Goal: Information Seeking & Learning: Learn about a topic

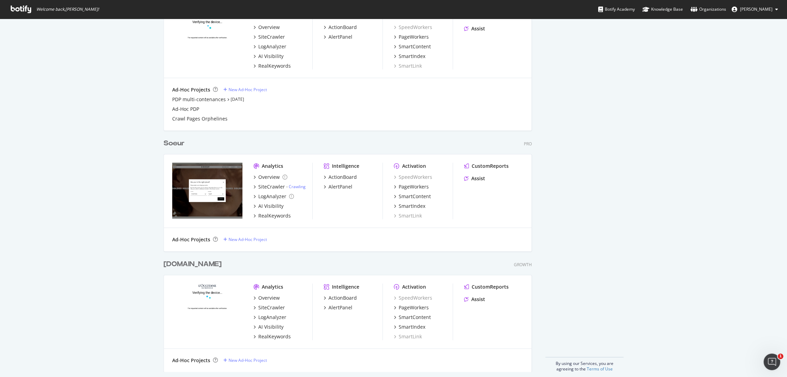
scroll to position [307, 0]
click at [265, 213] on div "RealKeywords" at bounding box center [274, 214] width 32 height 7
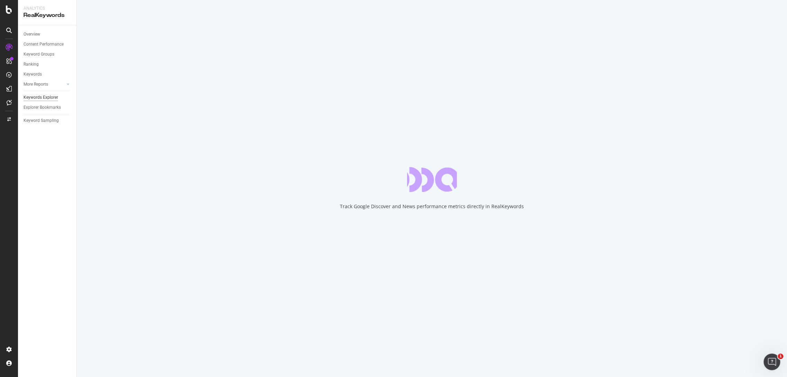
click at [46, 99] on div "Keywords Explorer" at bounding box center [41, 97] width 35 height 7
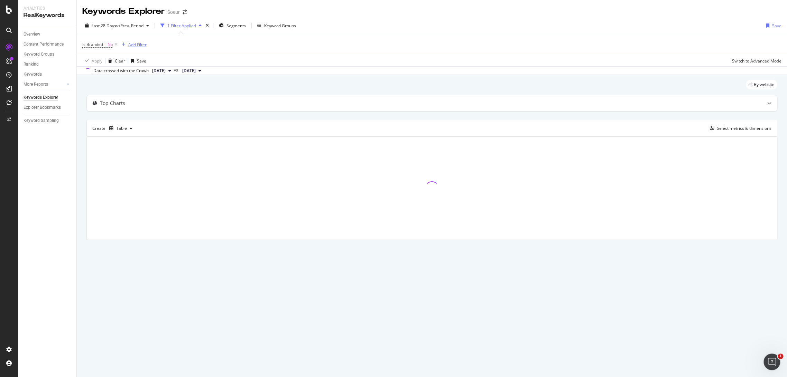
click at [140, 42] on div "Add Filter" at bounding box center [137, 45] width 18 height 6
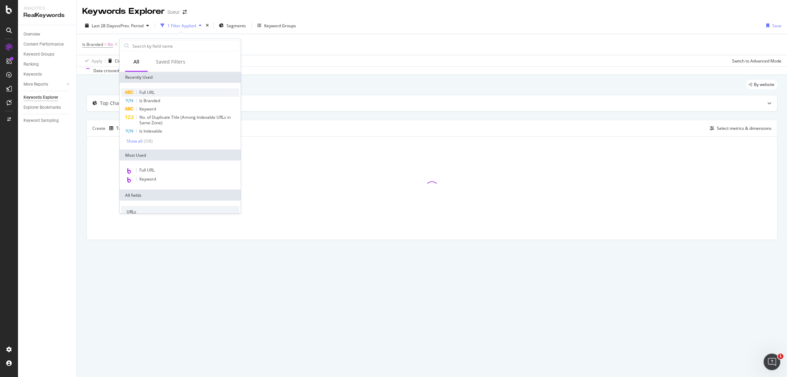
click at [161, 92] on div "Full URL" at bounding box center [180, 92] width 118 height 8
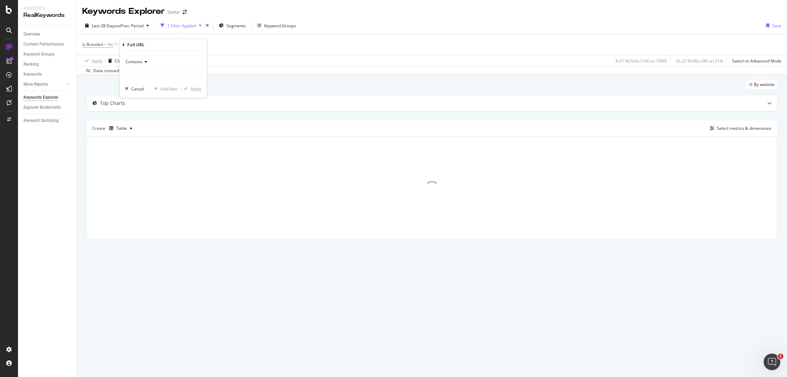
click at [143, 59] on div "Contains" at bounding box center [163, 61] width 76 height 11
click at [149, 79] on div "Equal to" at bounding box center [164, 76] width 74 height 9
click at [150, 77] on input "text" at bounding box center [162, 74] width 75 height 11
paste input "[URL][DOMAIN_NAME]"
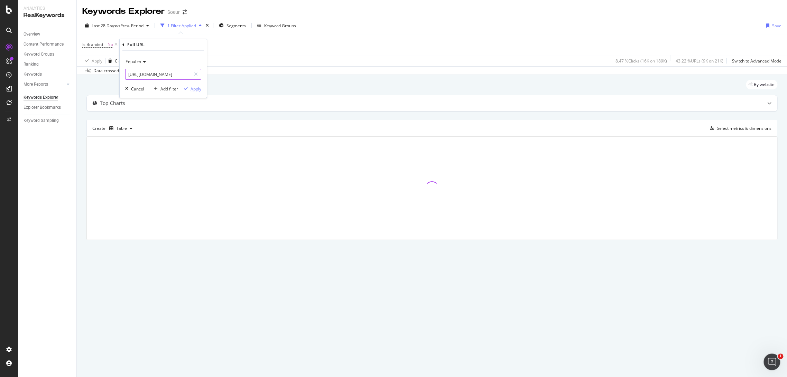
type input "[URL][DOMAIN_NAME]"
click at [189, 88] on div "button" at bounding box center [185, 89] width 9 height 4
click at [121, 21] on div "Last 28 Days vs Prev. Period" at bounding box center [116, 25] width 69 height 10
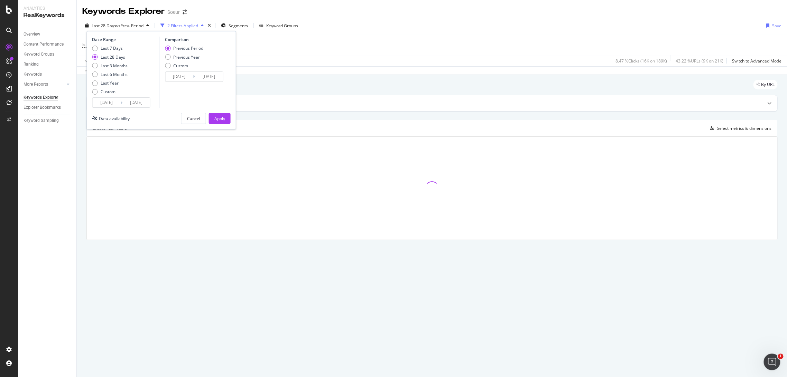
click at [113, 102] on input "[DATE]" at bounding box center [106, 103] width 28 height 10
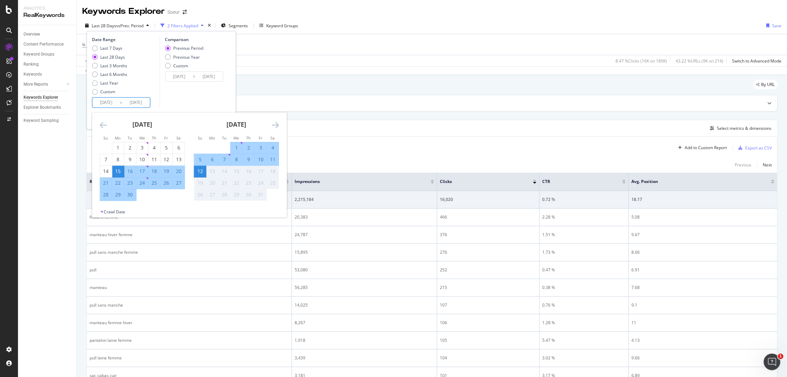
click at [100, 123] on icon "Move backward to switch to the previous month." at bounding box center [103, 125] width 7 height 8
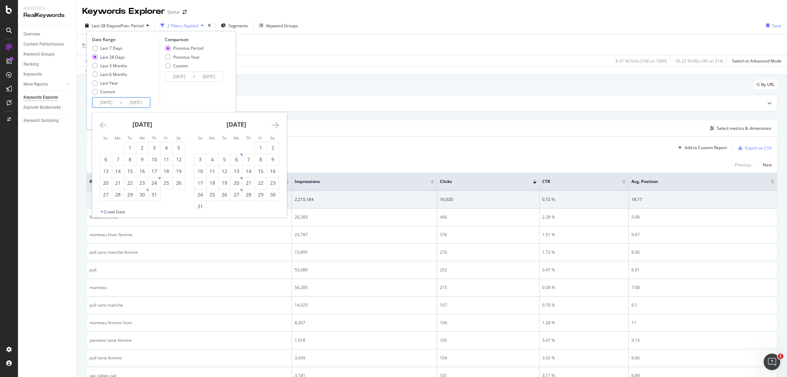
click at [101, 123] on icon "Move backward to switch to the previous month." at bounding box center [103, 125] width 7 height 8
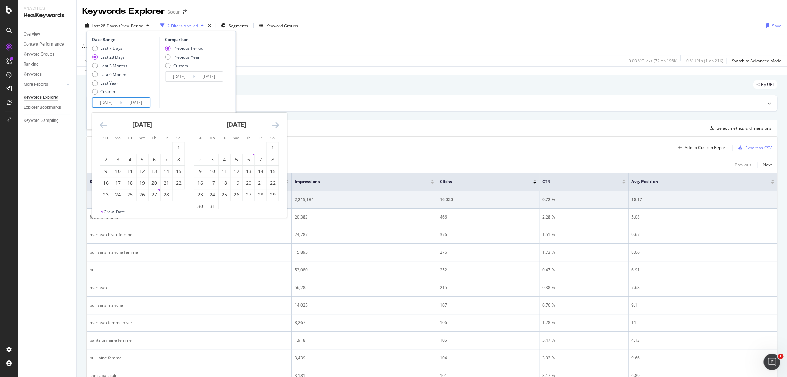
click at [101, 123] on icon "Move backward to switch to the previous month." at bounding box center [103, 125] width 7 height 8
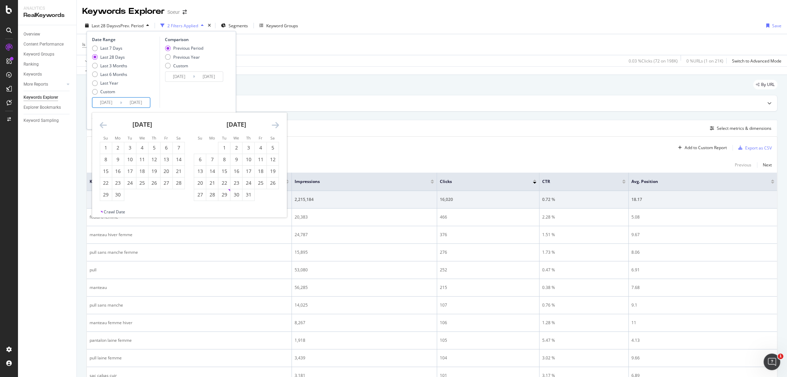
click at [101, 123] on icon "Move backward to switch to the previous month." at bounding box center [103, 125] width 7 height 8
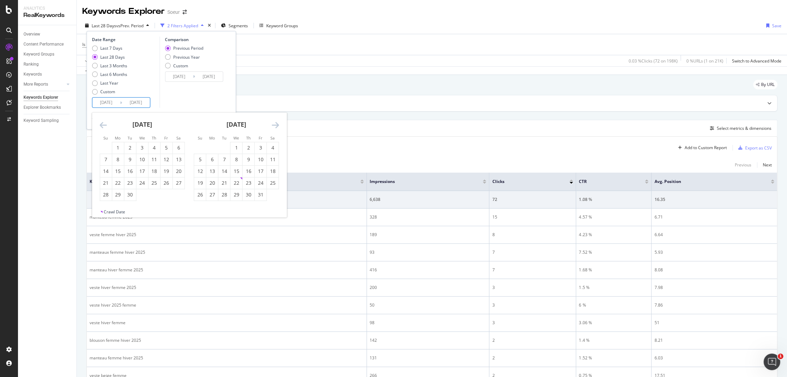
click at [101, 123] on icon "Move backward to switch to the previous month." at bounding box center [103, 125] width 7 height 8
click at [272, 124] on icon "Move forward to switch to the next month." at bounding box center [274, 125] width 7 height 8
click at [260, 148] on div "1" at bounding box center [260, 147] width 12 height 7
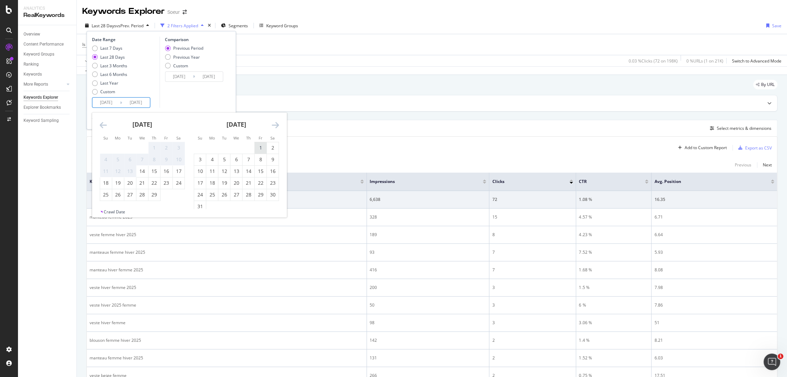
type input "[DATE]"
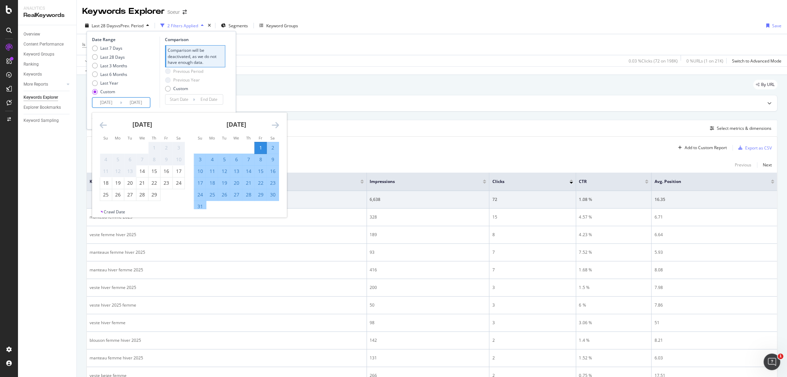
click at [224, 99] on div "Comparison Comparison will be deactivated, as we do not have enough data. Previ…" at bounding box center [192, 72] width 66 height 71
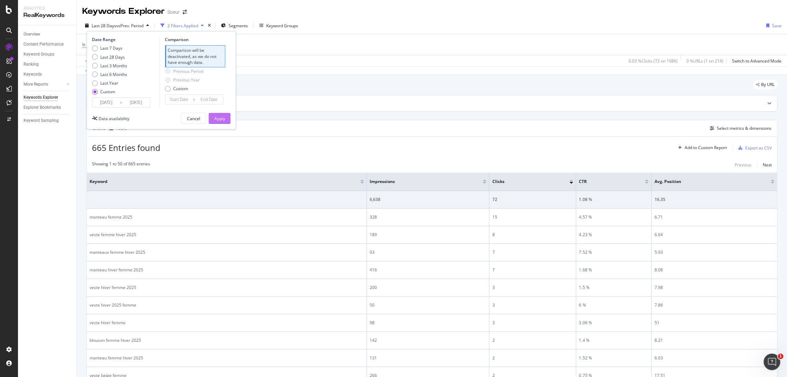
click at [225, 119] on button "Apply" at bounding box center [219, 118] width 22 height 11
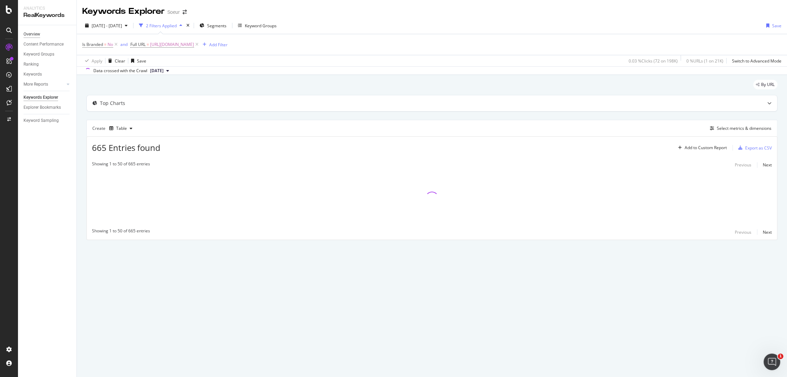
click at [39, 32] on div "Overview" at bounding box center [32, 34] width 17 height 7
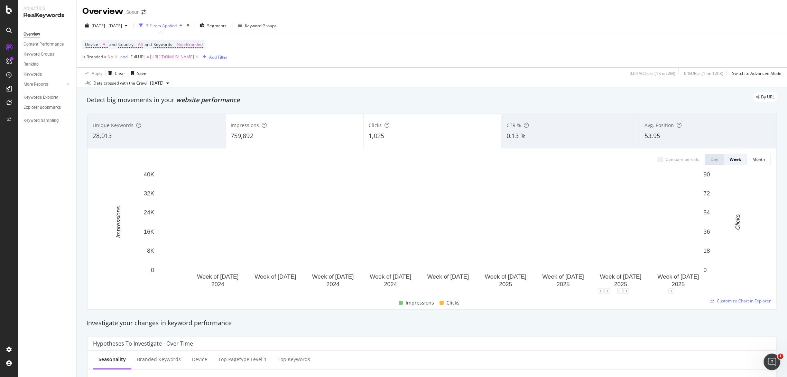
click at [318, 135] on div "759,892" at bounding box center [294, 136] width 127 height 9
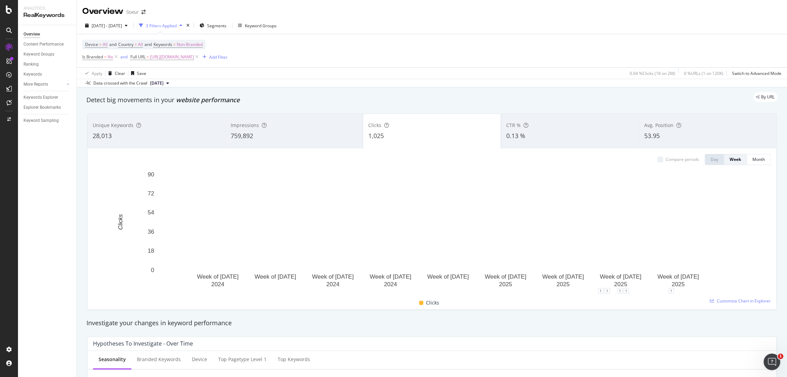
click at [315, 146] on div "Impressions 759,892" at bounding box center [294, 131] width 138 height 31
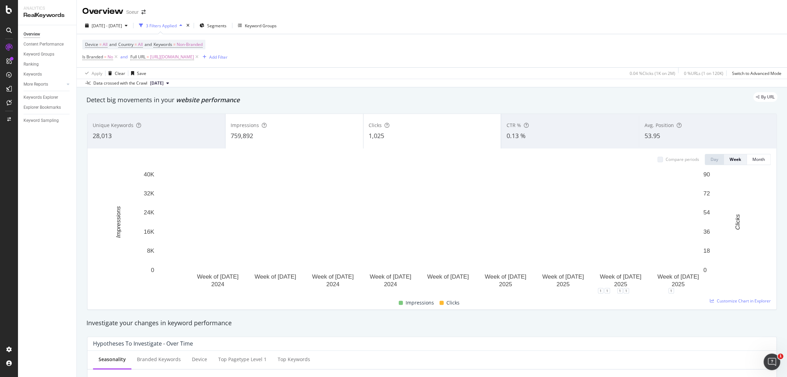
click at [315, 140] on div "759,892" at bounding box center [294, 136] width 127 height 9
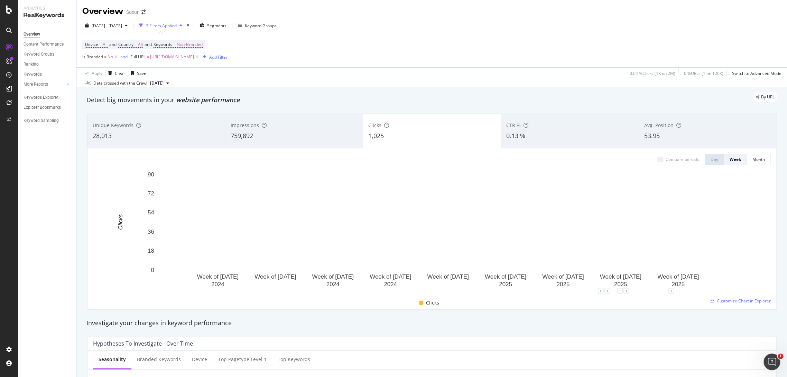
click at [686, 140] on div "53.95" at bounding box center [707, 136] width 127 height 9
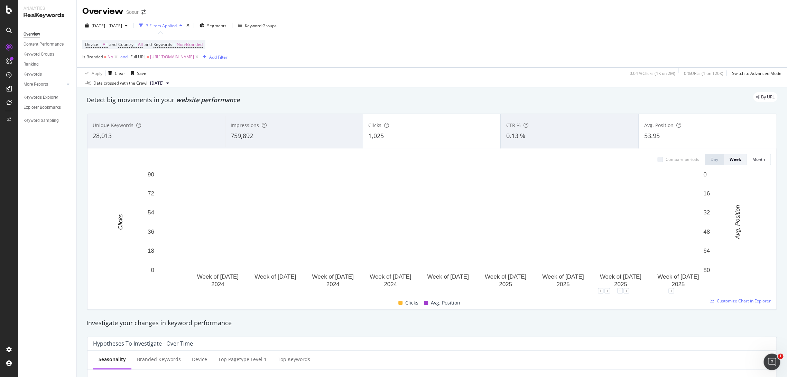
click at [697, 142] on div "Avg. Position 53.95" at bounding box center [707, 131] width 138 height 31
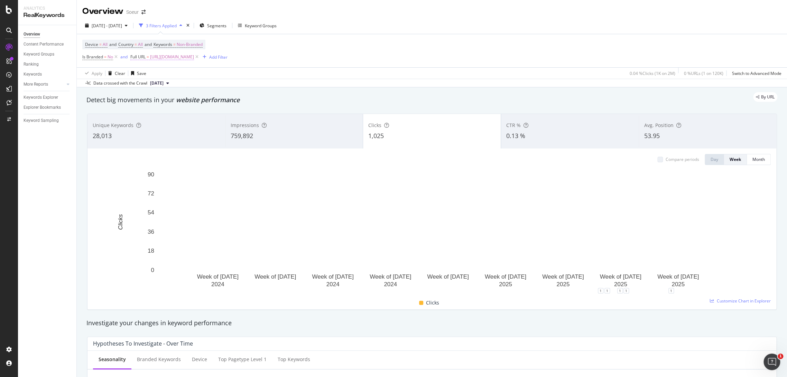
click at [194, 59] on span "[URL][DOMAIN_NAME]" at bounding box center [172, 57] width 44 height 10
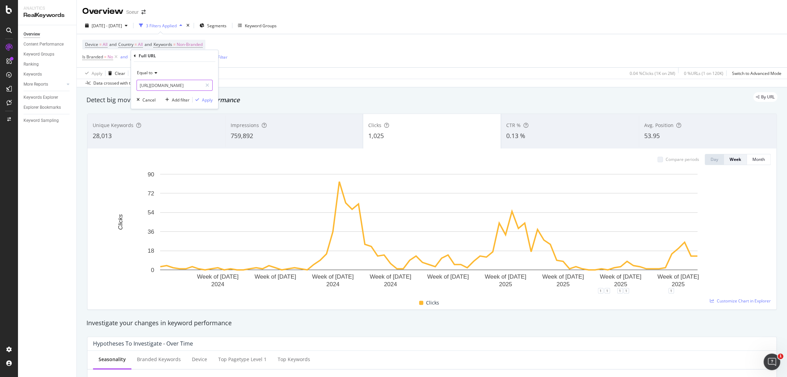
click at [188, 87] on input "[URL][DOMAIN_NAME]" at bounding box center [169, 85] width 65 height 11
click at [187, 84] on input "[URL][DOMAIN_NAME]" at bounding box center [169, 85] width 65 height 11
drag, startPoint x: 187, startPoint y: 84, endPoint x: 234, endPoint y: 94, distance: 48.1
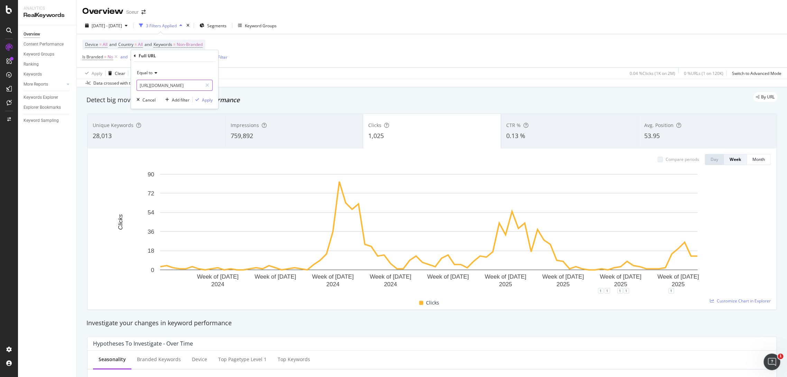
click at [234, 94] on body "Analytics RealKeywords Overview Content Performance Keyword Groups Ranking Keyw…" at bounding box center [393, 188] width 787 height 377
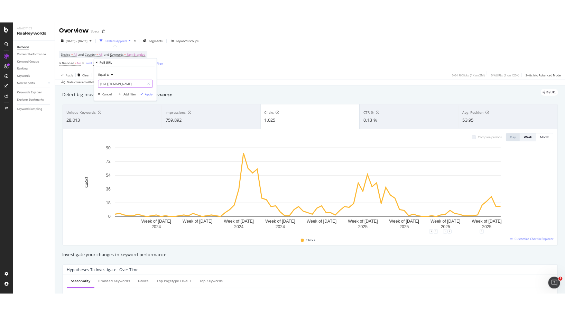
scroll to position [0, 22]
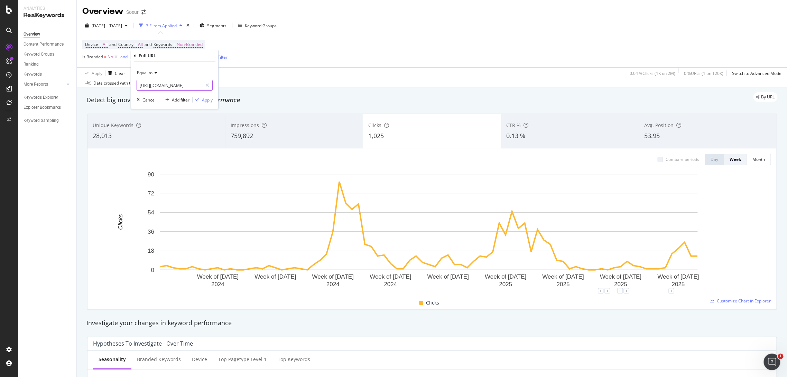
type input "[URL][DOMAIN_NAME]"
click at [207, 99] on div "Apply" at bounding box center [207, 100] width 11 height 6
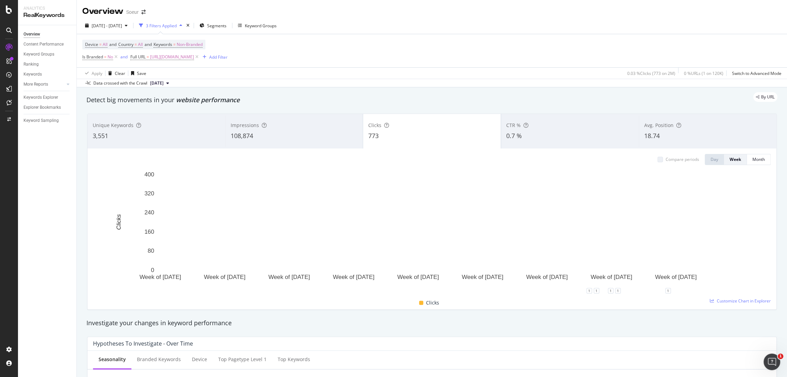
click at [334, 145] on div "Impressions 108,874" at bounding box center [294, 131] width 138 height 31
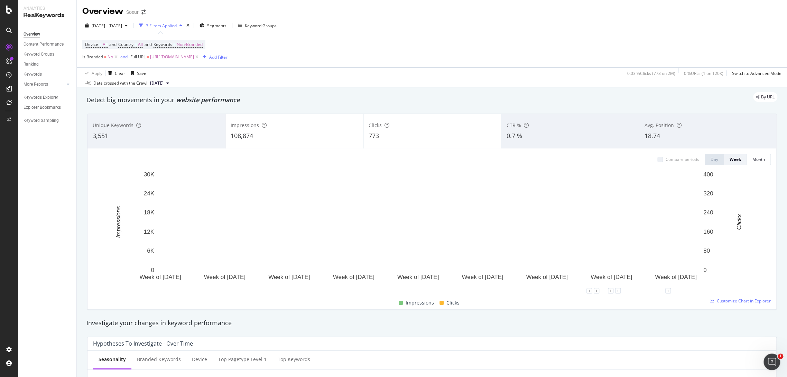
click at [329, 139] on div "108,874" at bounding box center [294, 136] width 127 height 9
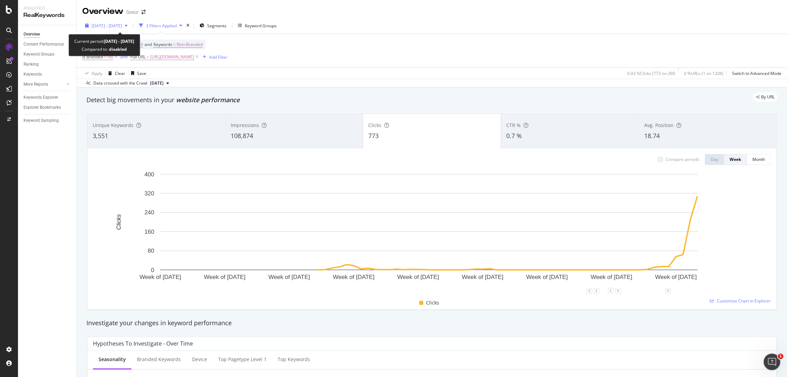
click at [110, 29] on div "[DATE] - [DATE]" at bounding box center [106, 25] width 48 height 10
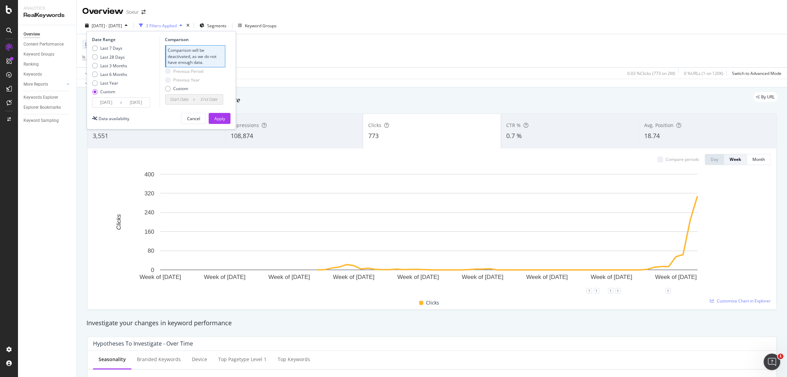
click at [142, 99] on input "[DATE]" at bounding box center [136, 103] width 28 height 10
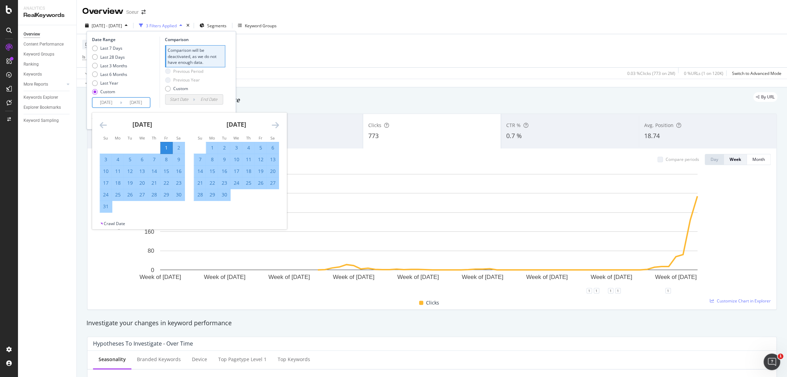
click at [275, 128] on icon "Move forward to switch to the next month." at bounding box center [274, 125] width 7 height 8
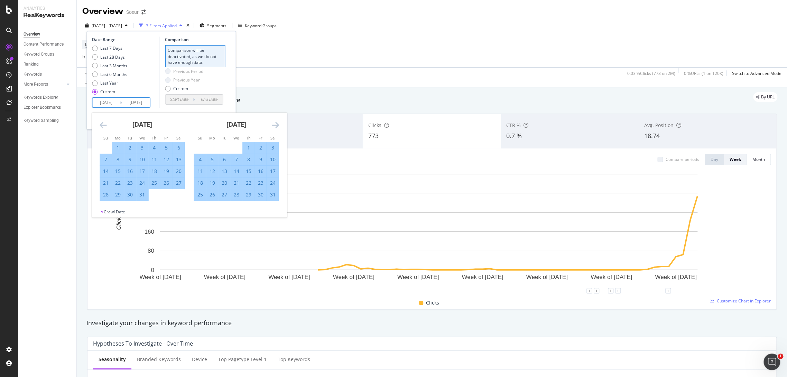
click at [275, 128] on icon "Move forward to switch to the next month." at bounding box center [274, 125] width 7 height 8
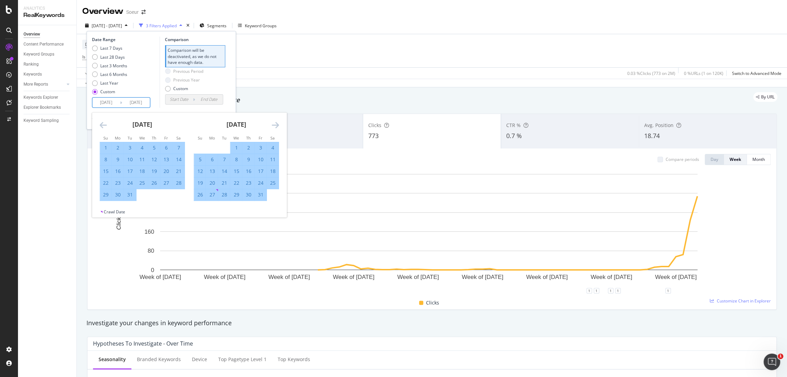
click at [275, 128] on icon "Move forward to switch to the next month." at bounding box center [274, 125] width 7 height 8
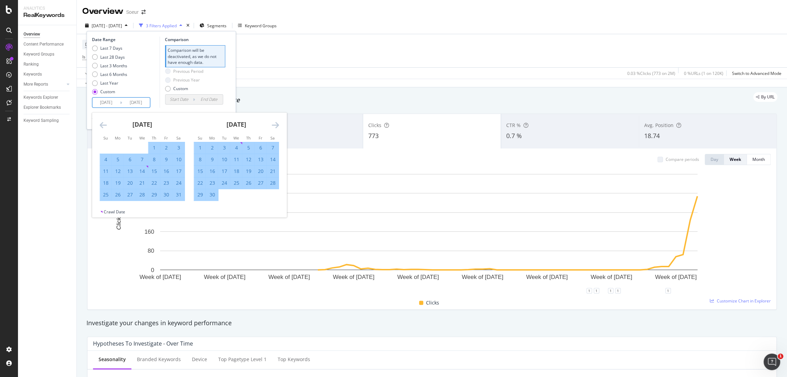
click at [275, 128] on icon "Move forward to switch to the next month." at bounding box center [274, 125] width 7 height 8
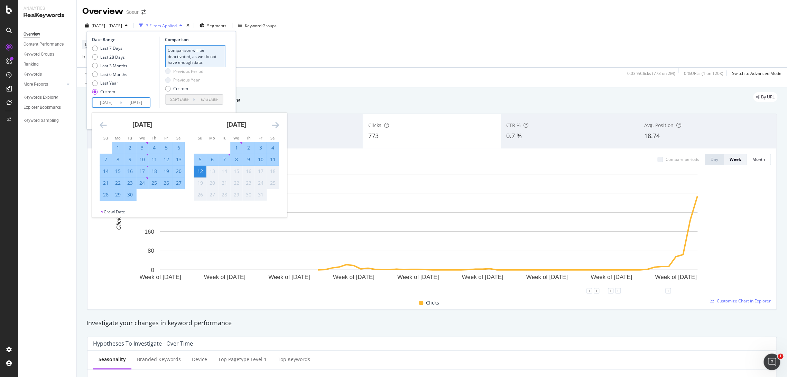
click at [275, 128] on icon "Move forward to switch to the next month." at bounding box center [274, 125] width 7 height 8
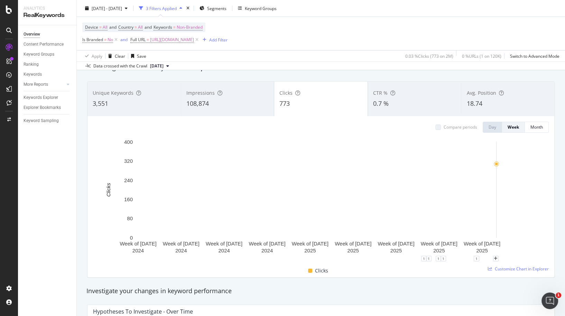
scroll to position [37, 0]
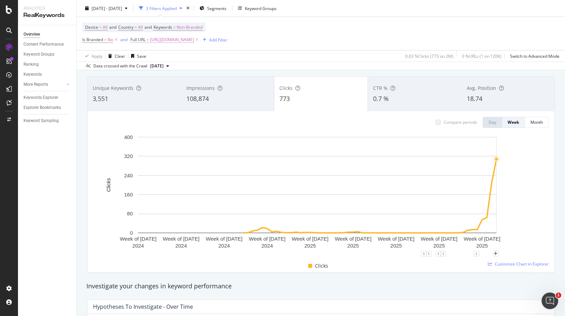
click at [194, 38] on span "[URL][DOMAIN_NAME]" at bounding box center [172, 40] width 44 height 10
click at [184, 67] on input "[URL][DOMAIN_NAME]" at bounding box center [169, 68] width 65 height 11
type input "[URL][DOMAIN_NAME]"
click at [212, 82] on div "Apply" at bounding box center [207, 83] width 11 height 6
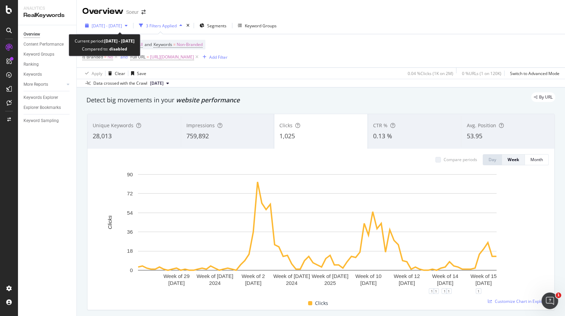
click at [122, 28] on span "[DATE] - [DATE]" at bounding box center [107, 26] width 30 height 6
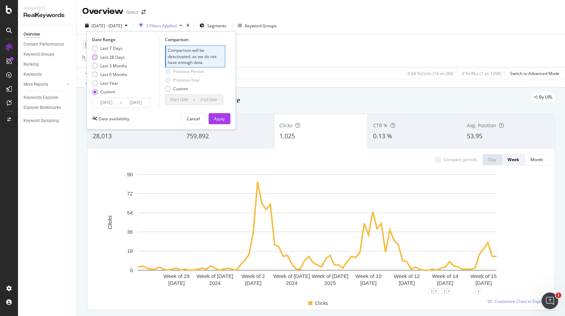
click at [121, 58] on div "Last 28 Days" at bounding box center [112, 57] width 25 height 6
type input "[DATE]"
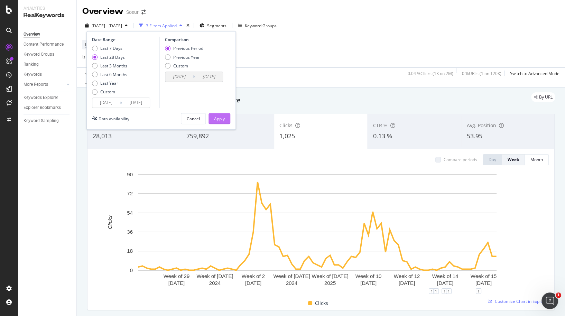
click at [228, 121] on button "Apply" at bounding box center [219, 118] width 22 height 11
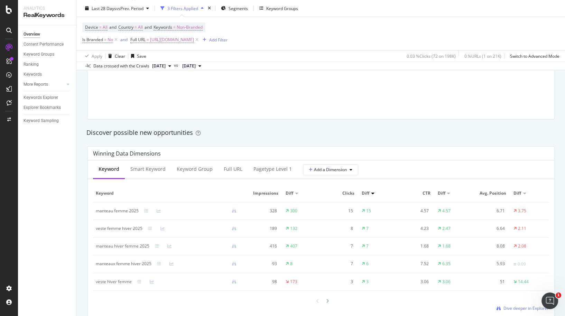
scroll to position [622, 0]
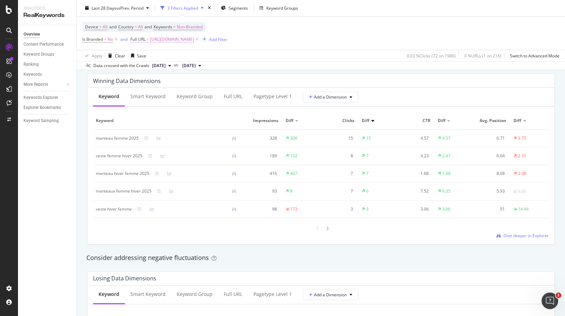
click at [194, 41] on span "[URL][DOMAIN_NAME]" at bounding box center [172, 40] width 44 height 10
click at [187, 65] on input "[URL][DOMAIN_NAME]" at bounding box center [169, 68] width 65 height 11
type input "[URL][DOMAIN_NAME]"
click at [198, 80] on div "Apply" at bounding box center [203, 83] width 20 height 6
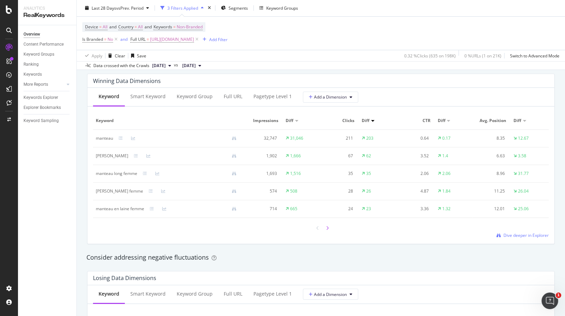
click at [324, 224] on div at bounding box center [327, 227] width 6 height 9
click at [315, 223] on div at bounding box center [318, 227] width 6 height 9
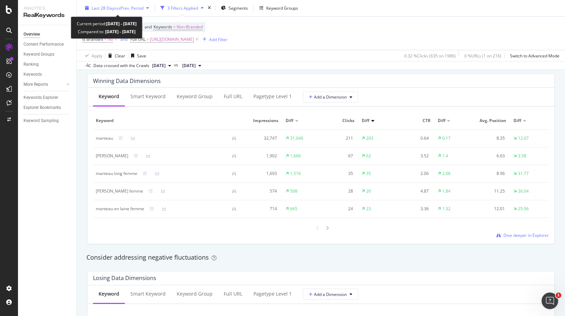
click at [114, 5] on span "Last 28 Days" at bounding box center [104, 8] width 25 height 6
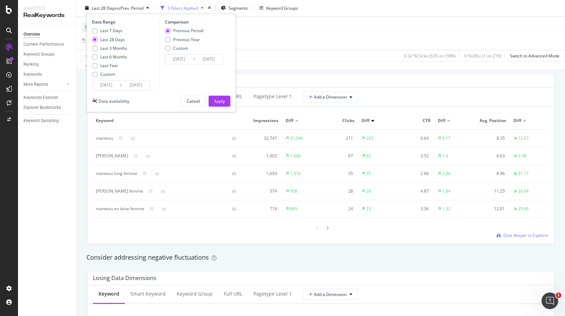
click at [104, 87] on input "[DATE]" at bounding box center [106, 86] width 28 height 10
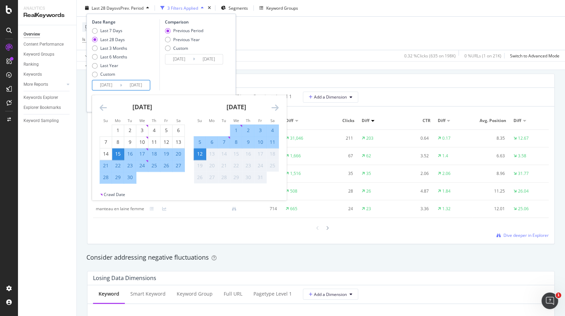
click at [237, 130] on div "1" at bounding box center [236, 130] width 12 height 7
type input "[DATE]"
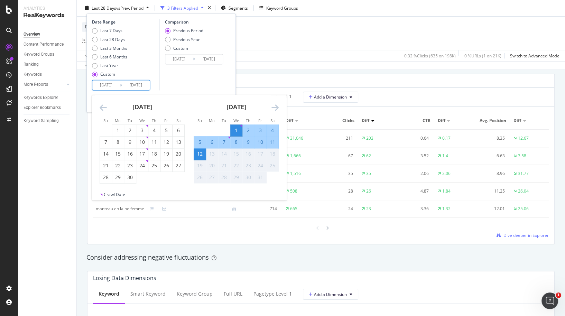
click at [218, 83] on div "Comparison Previous Period Previous Year Custom [DATE] Navigate forward to inte…" at bounding box center [192, 54] width 66 height 71
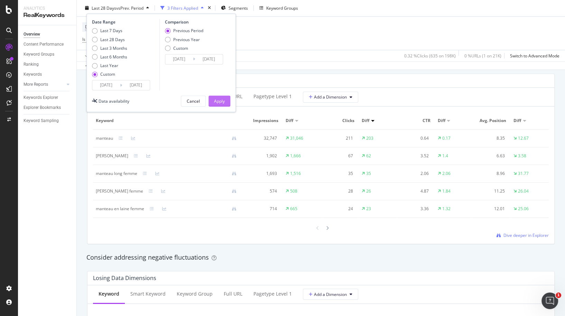
click at [225, 102] on button "Apply" at bounding box center [219, 101] width 22 height 11
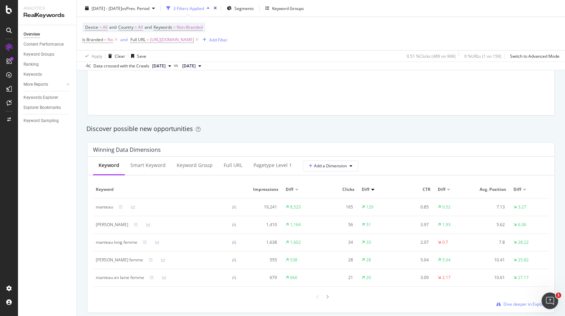
scroll to position [622, 0]
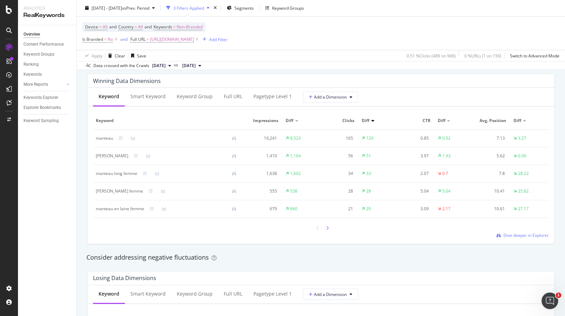
click at [326, 226] on div at bounding box center [327, 227] width 6 height 9
click at [324, 224] on div at bounding box center [327, 228] width 6 height 9
click at [194, 37] on span "[URL][DOMAIN_NAME]" at bounding box center [172, 40] width 44 height 10
click at [198, 67] on input "[URL][DOMAIN_NAME]" at bounding box center [169, 68] width 65 height 11
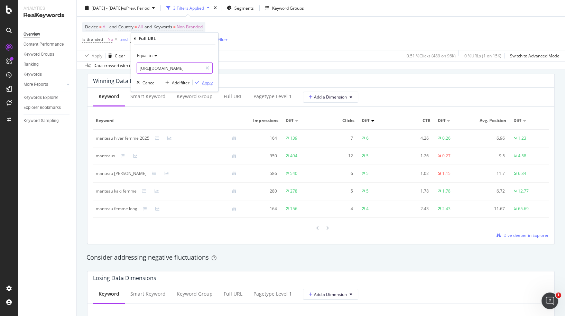
type input "[URL][DOMAIN_NAME]"
click at [196, 81] on icon "button" at bounding box center [197, 83] width 4 height 4
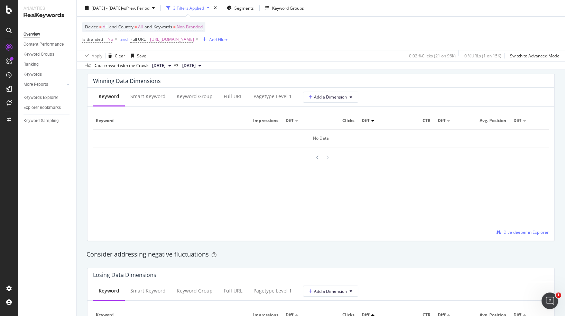
click at [318, 153] on div at bounding box center [320, 157] width 19 height 9
click at [315, 156] on div at bounding box center [318, 157] width 6 height 9
click at [315, 196] on div at bounding box center [318, 193] width 6 height 9
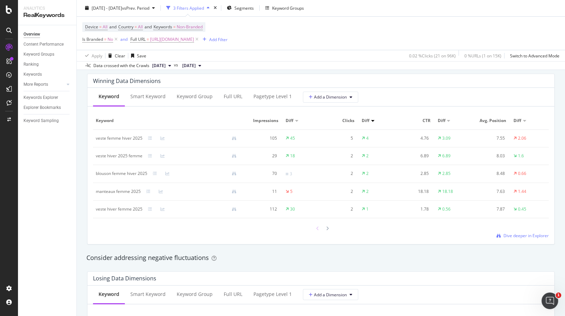
click at [316, 226] on icon at bounding box center [317, 228] width 3 height 4
click at [326, 226] on icon at bounding box center [327, 228] width 3 height 4
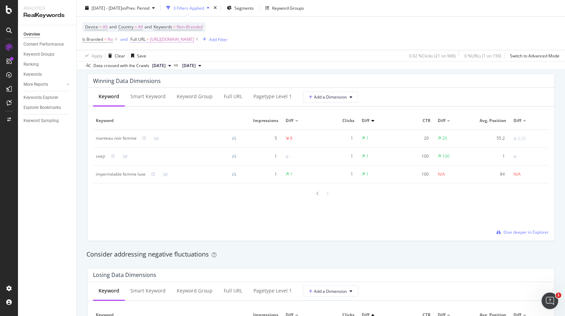
click at [182, 42] on span "[URL][DOMAIN_NAME]" at bounding box center [172, 40] width 44 height 10
click at [196, 68] on input "[URL][DOMAIN_NAME]" at bounding box center [169, 68] width 65 height 11
type input "[URL][DOMAIN_NAME]"
click at [206, 86] on div "Equal to [URL][DOMAIN_NAME] Cancel Add filter Apply" at bounding box center [174, 68] width 87 height 47
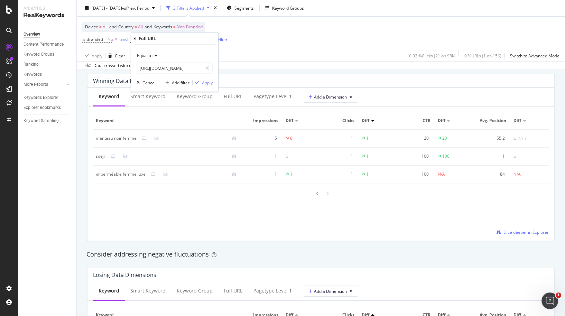
scroll to position [0, 0]
click at [212, 76] on div "Equal to [URL][DOMAIN_NAME] Cancel Add filter Apply" at bounding box center [174, 68] width 87 height 47
click at [207, 81] on div "Apply" at bounding box center [207, 83] width 11 height 6
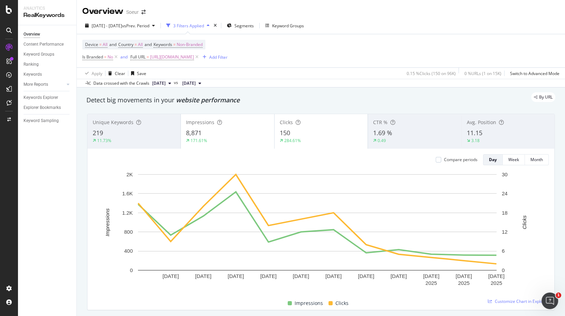
click at [243, 131] on div "8,871" at bounding box center [227, 133] width 83 height 9
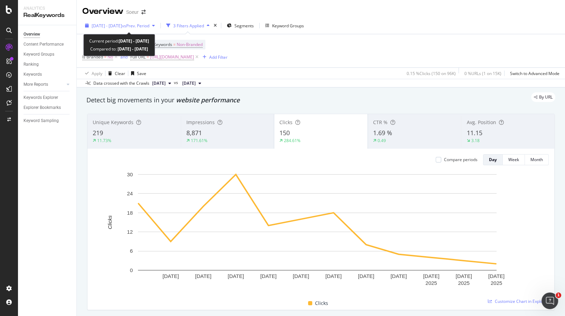
click at [118, 29] on div "[DATE] - [DATE] vs Prev. Period" at bounding box center [119, 25] width 75 height 10
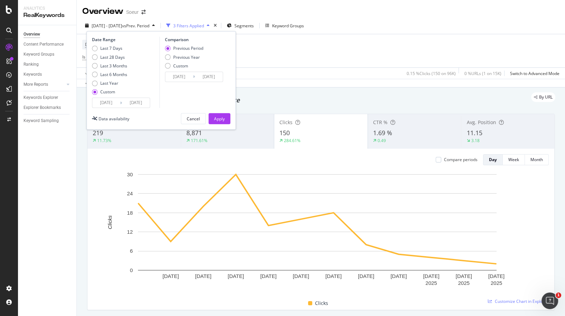
click at [112, 103] on input "[DATE]" at bounding box center [106, 103] width 28 height 10
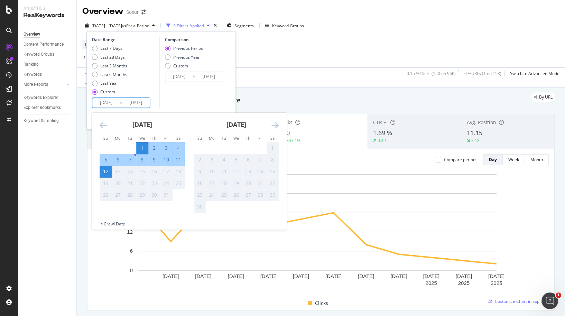
click at [103, 124] on icon "Move backward to switch to the previous month." at bounding box center [103, 125] width 7 height 8
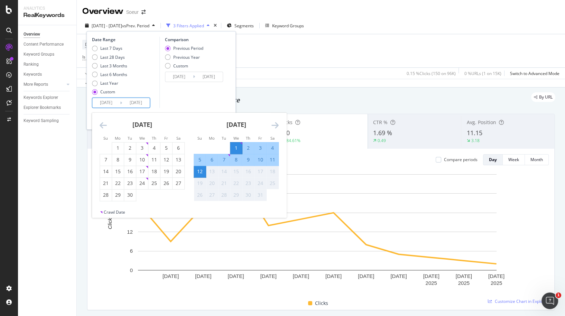
click at [264, 80] on div "Data crossed with the Crawls [DATE] vs [DATE]" at bounding box center [321, 83] width 488 height 8
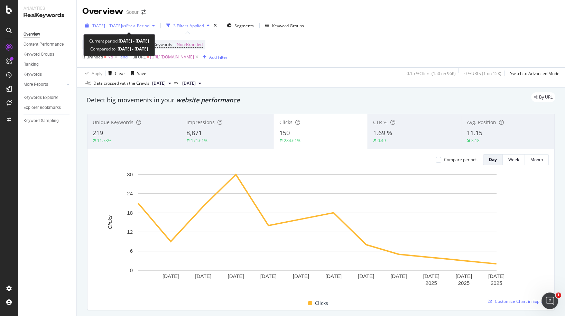
click at [106, 28] on span "[DATE] - [DATE]" at bounding box center [107, 26] width 30 height 6
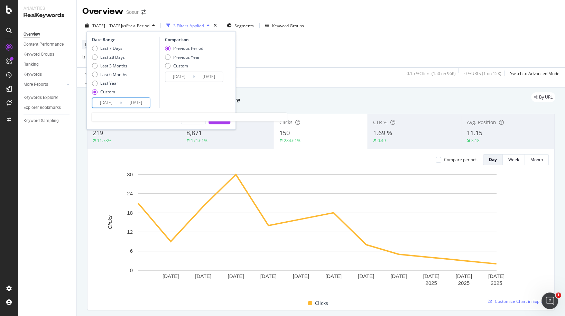
drag, startPoint x: 109, startPoint y: 103, endPoint x: 112, endPoint y: 104, distance: 3.6
click at [109, 103] on input "[DATE]" at bounding box center [106, 103] width 28 height 10
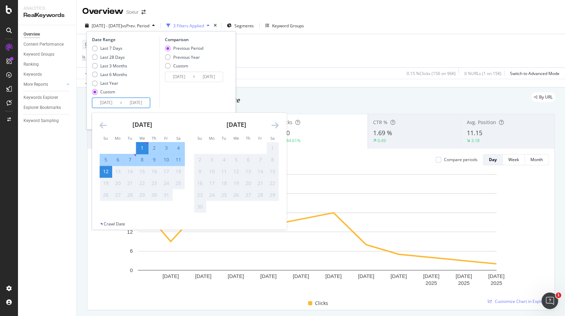
click at [103, 124] on icon "Move backward to switch to the previous month." at bounding box center [103, 125] width 7 height 8
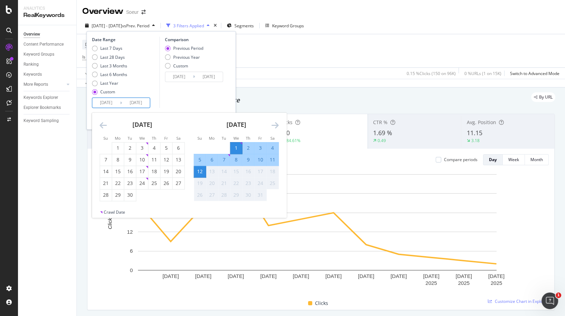
click at [103, 124] on icon "Move backward to switch to the previous month." at bounding box center [103, 125] width 7 height 8
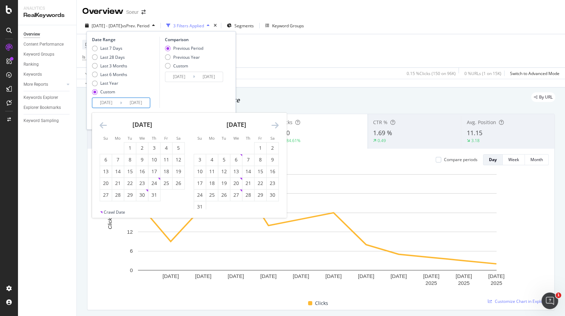
click at [103, 124] on icon "Move backward to switch to the previous month." at bounding box center [103, 125] width 7 height 8
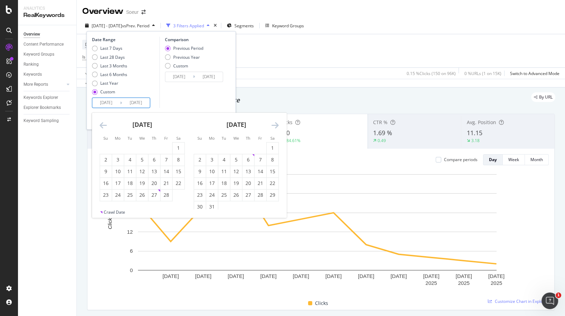
click at [103, 124] on icon "Move backward to switch to the previous month." at bounding box center [103, 125] width 7 height 8
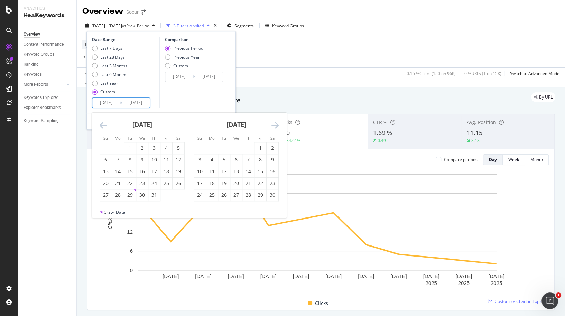
click at [103, 124] on icon "Move backward to switch to the previous month." at bounding box center [103, 125] width 7 height 8
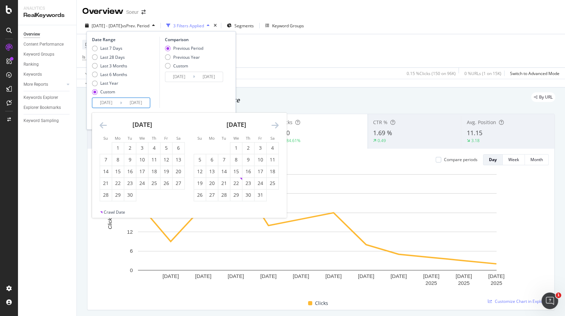
click at [103, 124] on icon "Move backward to switch to the previous month." at bounding box center [103, 125] width 7 height 8
click at [256, 148] on div "1" at bounding box center [260, 148] width 12 height 7
type input "[DATE]"
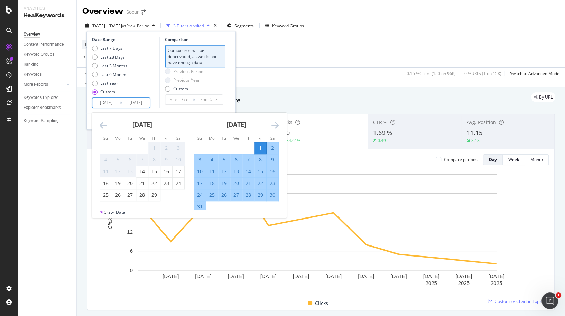
click at [222, 104] on div "Comparison Comparison will be deactivated, as we do not have enough data. Previ…" at bounding box center [192, 72] width 66 height 71
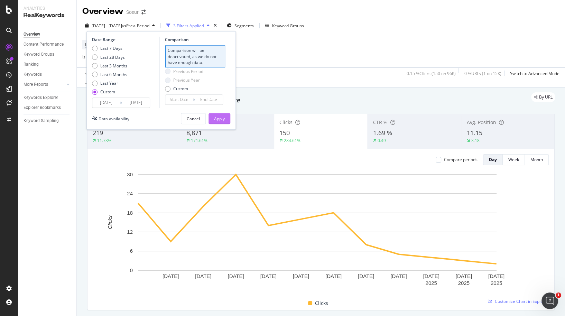
click at [222, 119] on div "Apply" at bounding box center [219, 119] width 11 height 6
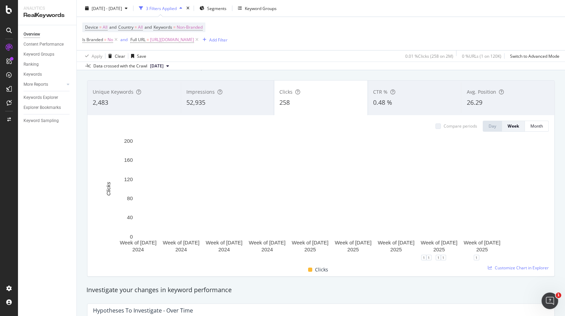
scroll to position [37, 0]
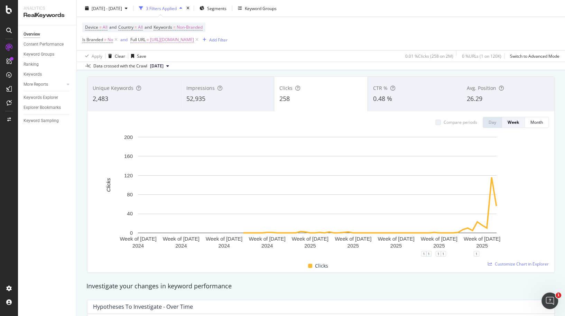
click at [177, 37] on span "[URL][DOMAIN_NAME]" at bounding box center [172, 40] width 44 height 10
click at [171, 71] on input "[URL][DOMAIN_NAME]" at bounding box center [169, 68] width 65 height 11
paste input "manteaux-femme-hiver"
type input "[URL][DOMAIN_NAME]"
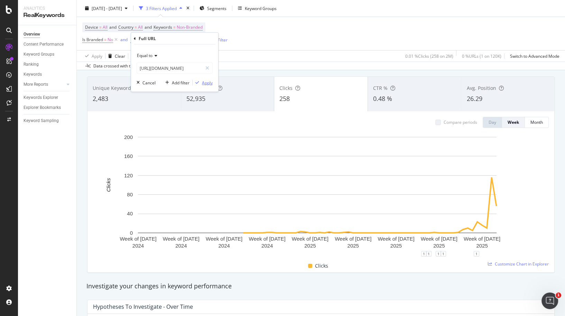
click at [205, 80] on div "Apply" at bounding box center [207, 83] width 11 height 6
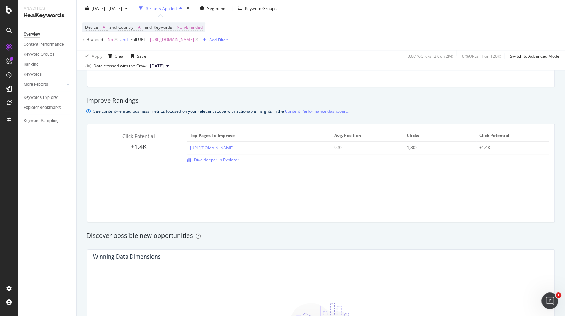
scroll to position [452, 0]
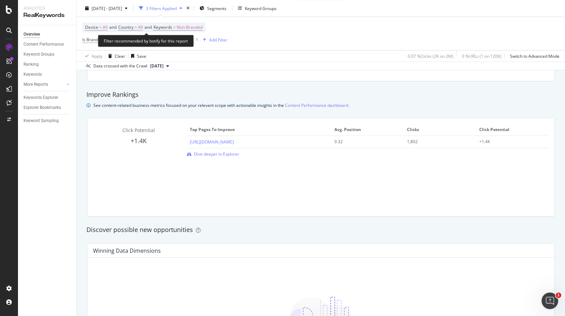
click at [115, 30] on span "Device = All and Country = All and Keywords = Non-Branded" at bounding box center [144, 27] width 118 height 10
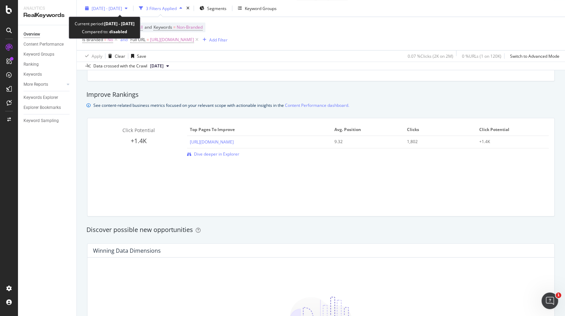
click at [110, 8] on span "[DATE] - [DATE]" at bounding box center [107, 8] width 30 height 6
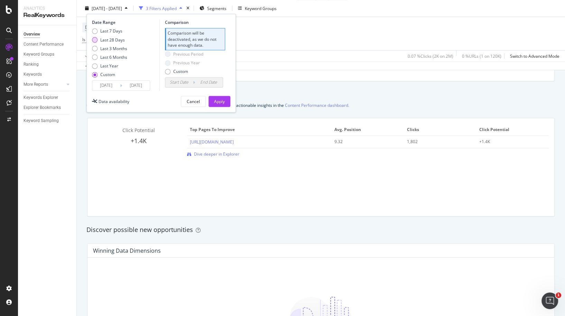
click at [114, 38] on div "Last 28 Days" at bounding box center [112, 40] width 25 height 6
type input "[DATE]"
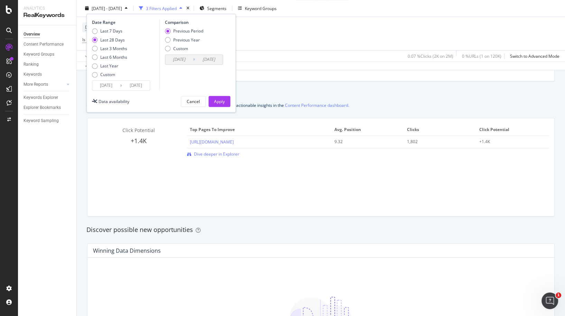
click at [111, 81] on input "[DATE]" at bounding box center [106, 86] width 28 height 10
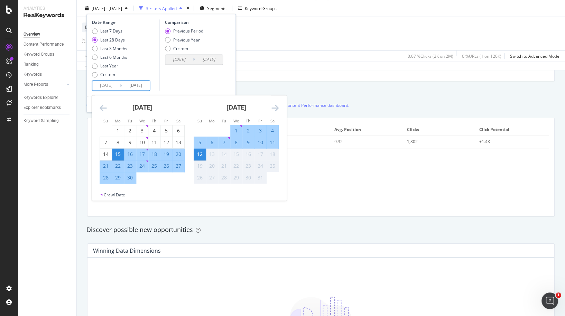
click at [233, 129] on div "1" at bounding box center [236, 130] width 12 height 7
type input "[DATE]"
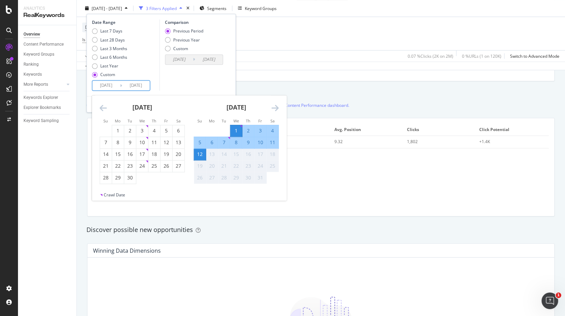
click at [213, 85] on div "Comparison Previous Period Previous Year Custom [DATE] Navigate forward to inte…" at bounding box center [192, 54] width 66 height 71
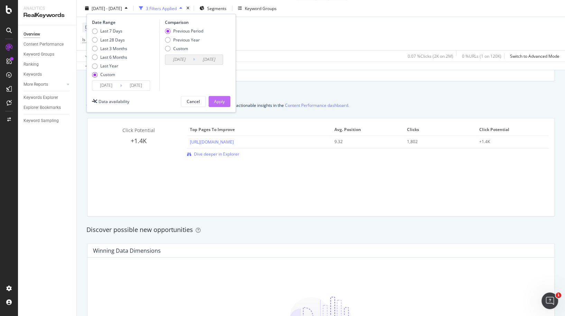
click at [224, 101] on div "Apply" at bounding box center [219, 102] width 11 height 6
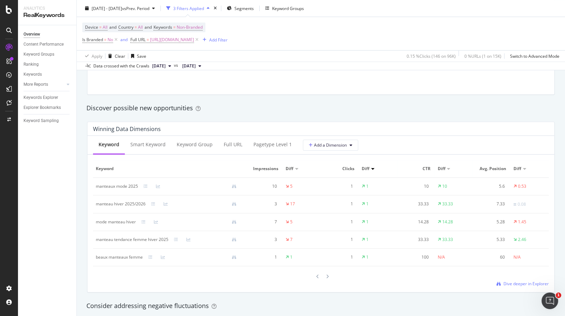
scroll to position [590, 0]
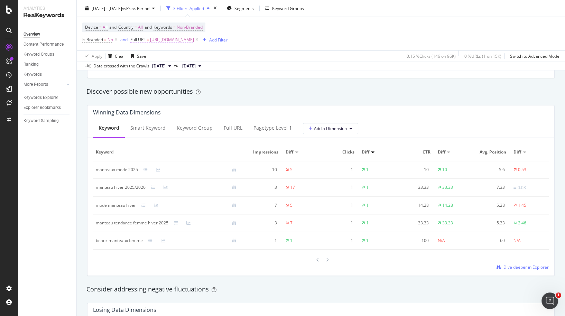
click at [194, 36] on span "[URL][DOMAIN_NAME]" at bounding box center [172, 40] width 44 height 10
click at [187, 66] on input "[URL][DOMAIN_NAME]" at bounding box center [169, 68] width 65 height 11
type input "[URL][DOMAIN_NAME]"
click at [205, 81] on div "Apply" at bounding box center [207, 83] width 11 height 6
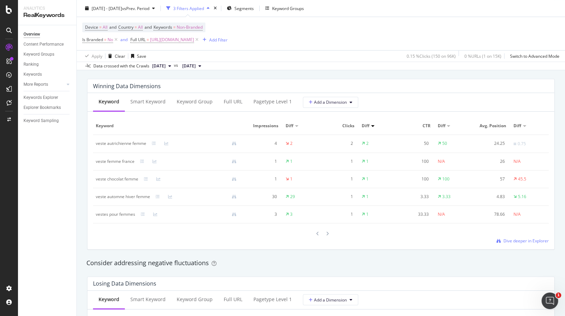
scroll to position [622, 0]
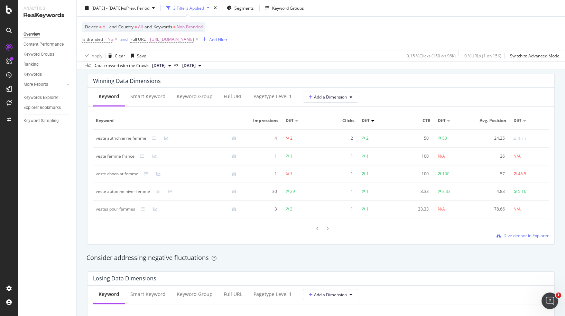
click at [344, 122] on span "Clicks" at bounding box center [339, 121] width 31 height 6
click at [370, 118] on div "Diff" at bounding box center [378, 121] width 32 height 6
click at [371, 120] on div at bounding box center [372, 121] width 3 height 2
click at [326, 227] on icon at bounding box center [327, 228] width 3 height 4
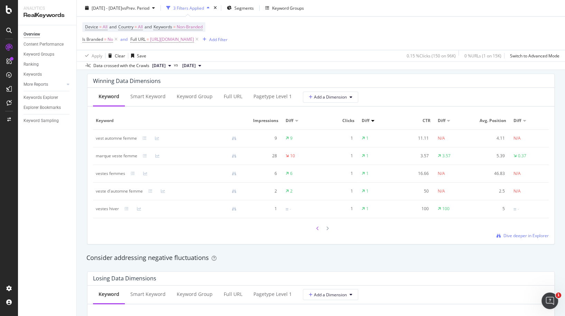
click at [316, 227] on icon at bounding box center [317, 228] width 3 height 4
click at [31, 100] on div "Keywords Explorer" at bounding box center [41, 97] width 35 height 7
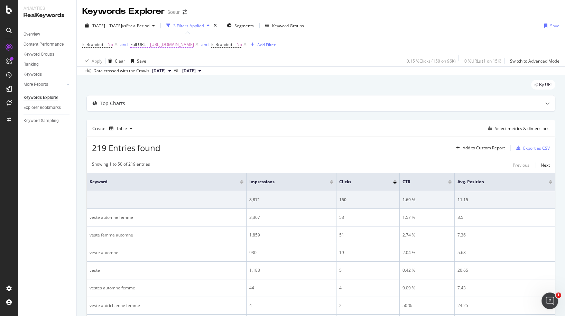
click at [194, 45] on span "[URL][DOMAIN_NAME]" at bounding box center [172, 45] width 44 height 10
click at [195, 69] on input "[URL][DOMAIN_NAME]" at bounding box center [169, 72] width 65 height 11
paste input "manteaux-femme-hiver"
type input "[URL][DOMAIN_NAME]"
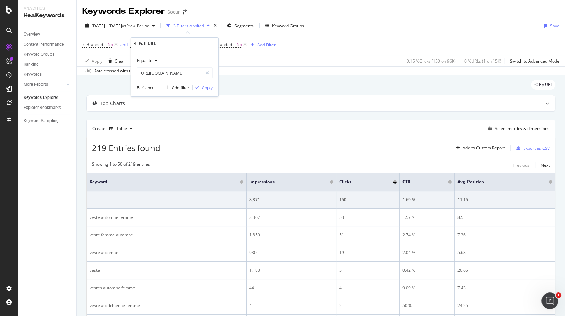
click at [208, 87] on div "Apply" at bounding box center [207, 88] width 11 height 6
click at [194, 45] on span "[URL][DOMAIN_NAME]" at bounding box center [172, 45] width 44 height 10
click at [193, 76] on div "Equal to [URL][DOMAIN_NAME] Cancel Add filter Apply" at bounding box center [174, 72] width 87 height 47
click at [194, 75] on input "[URL][DOMAIN_NAME]" at bounding box center [169, 72] width 65 height 11
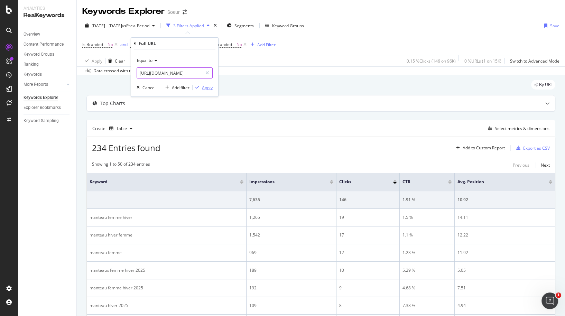
type input "[URL][DOMAIN_NAME]"
click at [202, 85] on div "Apply" at bounding box center [207, 88] width 11 height 6
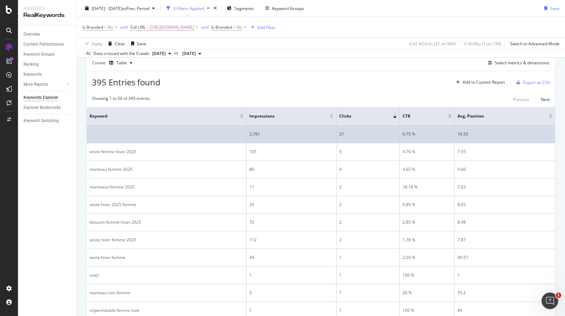
scroll to position [69, 0]
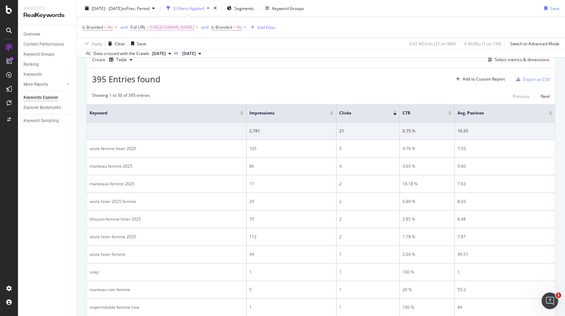
click at [194, 26] on span "[URL][DOMAIN_NAME]" at bounding box center [172, 27] width 44 height 10
type input "[URL][DOMAIN_NAME]"
click at [207, 72] on div "Apply" at bounding box center [203, 70] width 20 height 6
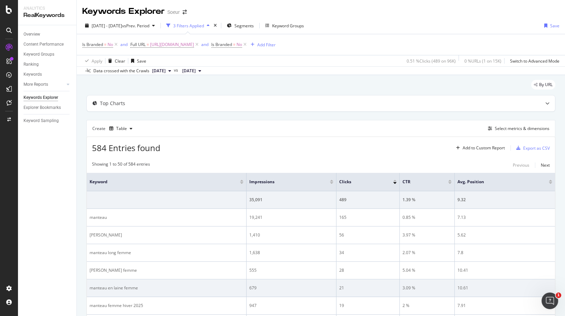
scroll to position [69, 0]
